Goal: Find specific page/section: Find specific page/section

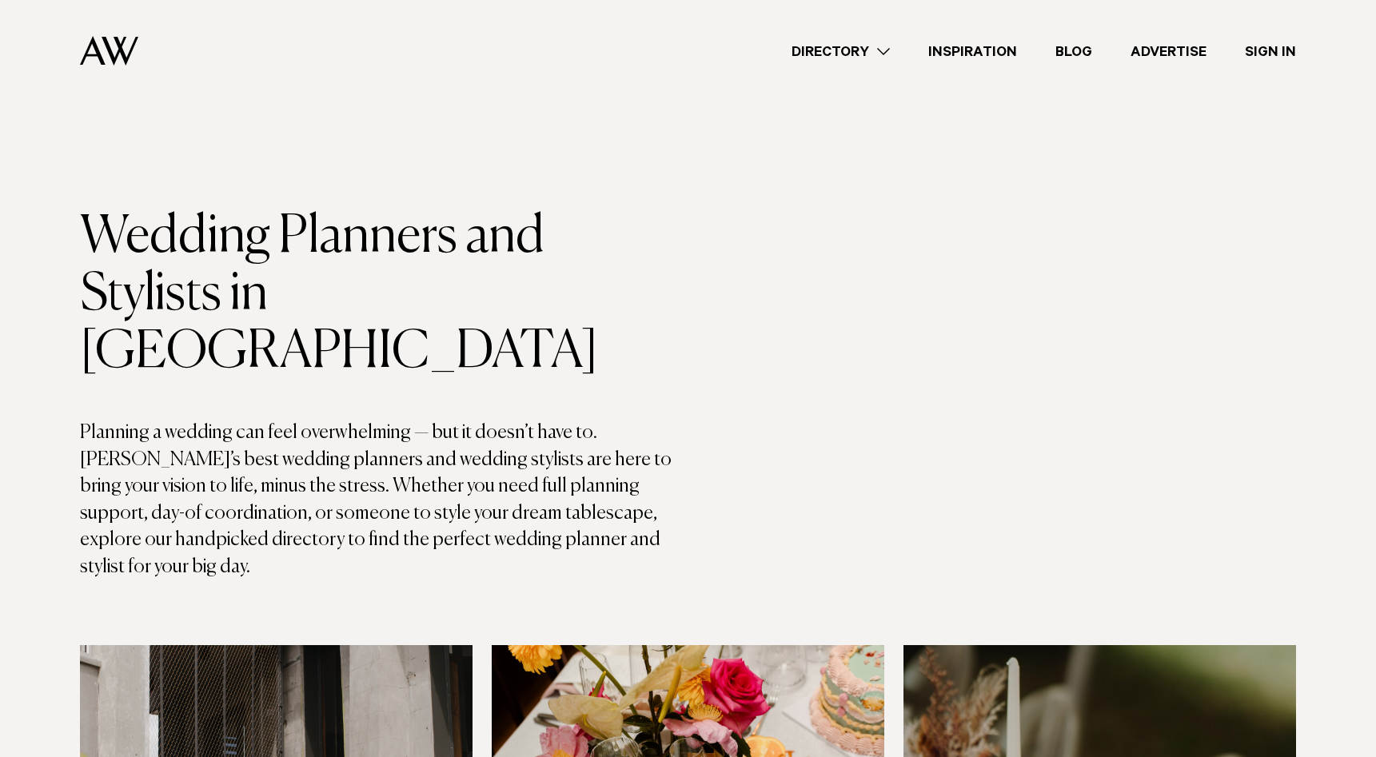
click at [880, 50] on link "Directory" at bounding box center [840, 52] width 137 height 22
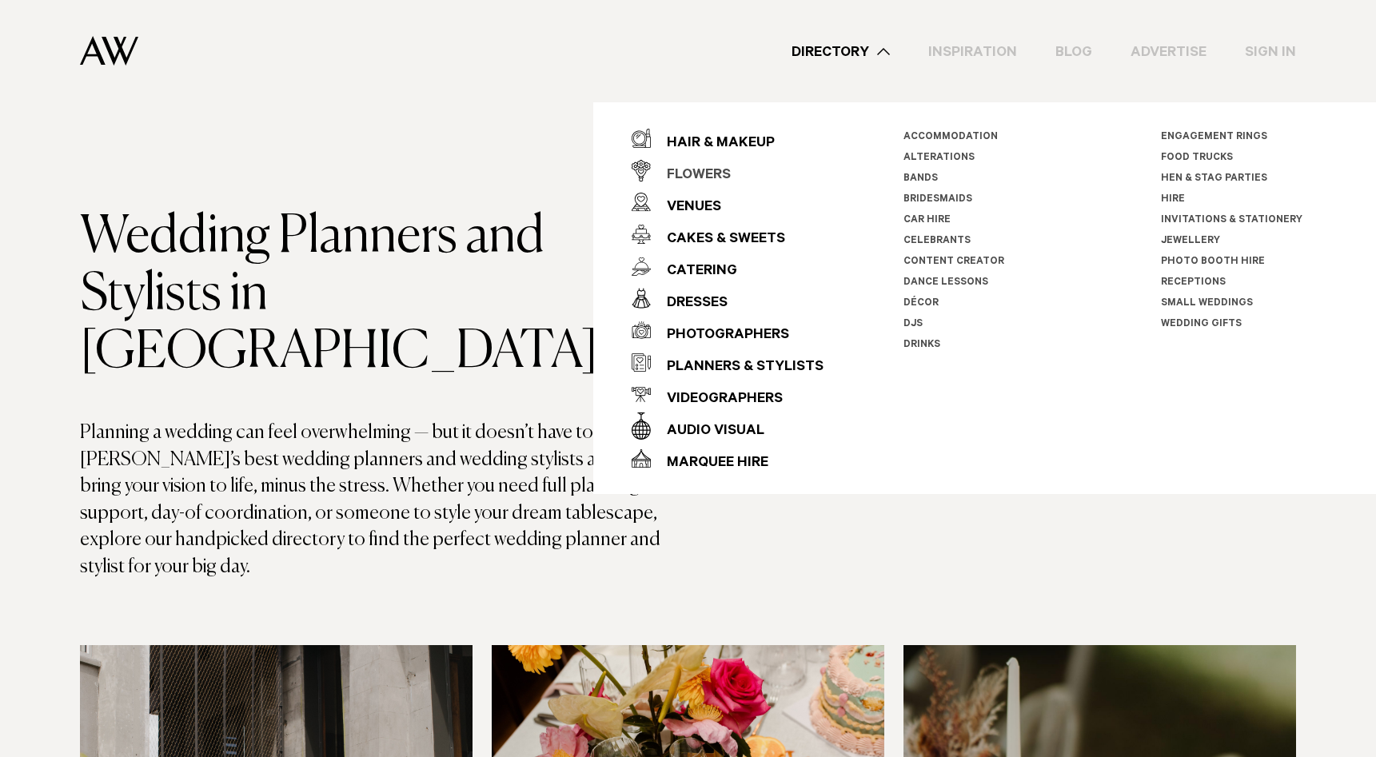
click at [707, 169] on div "Flowers" at bounding box center [691, 176] width 80 height 32
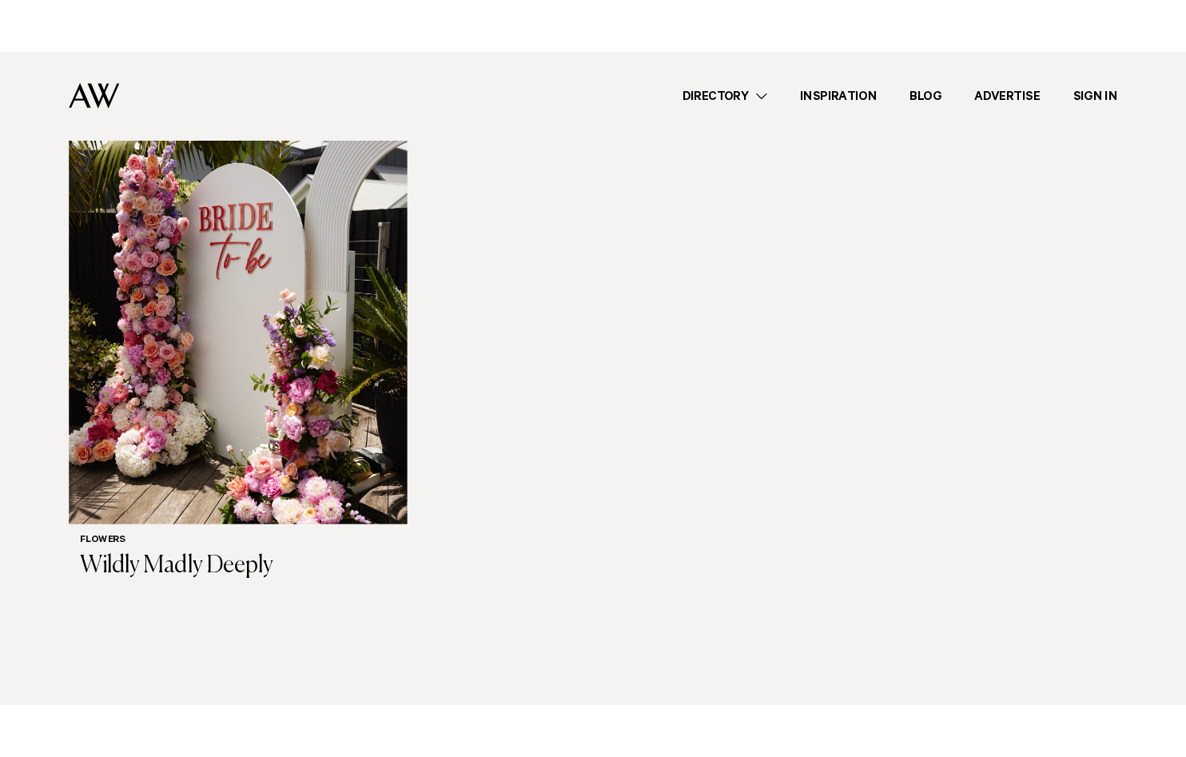
scroll to position [2384, 0]
